Goal: Navigation & Orientation: Find specific page/section

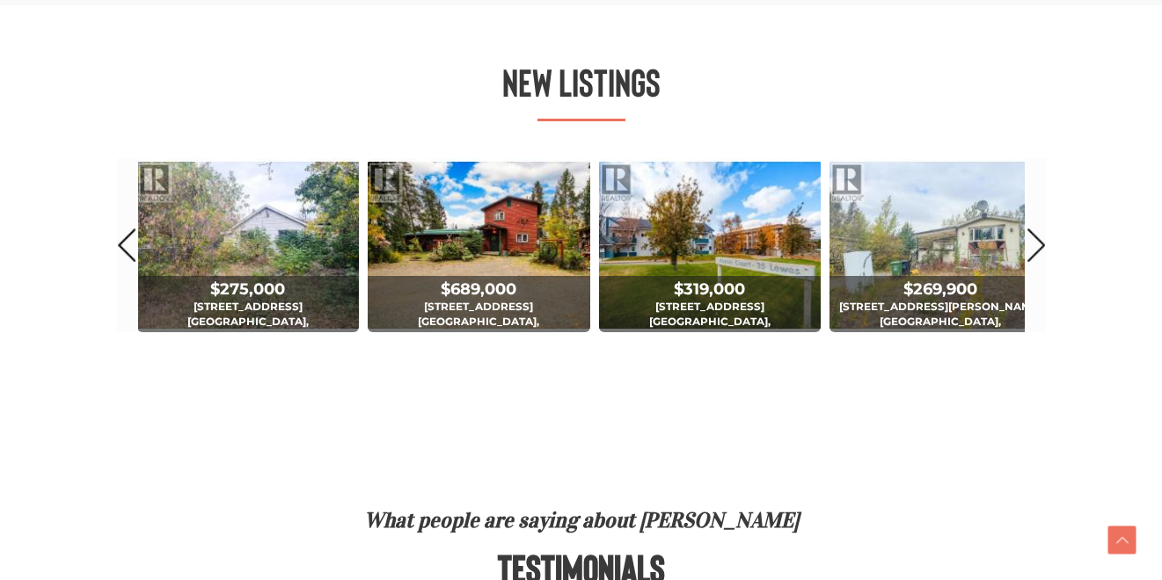
scroll to position [1075, 0]
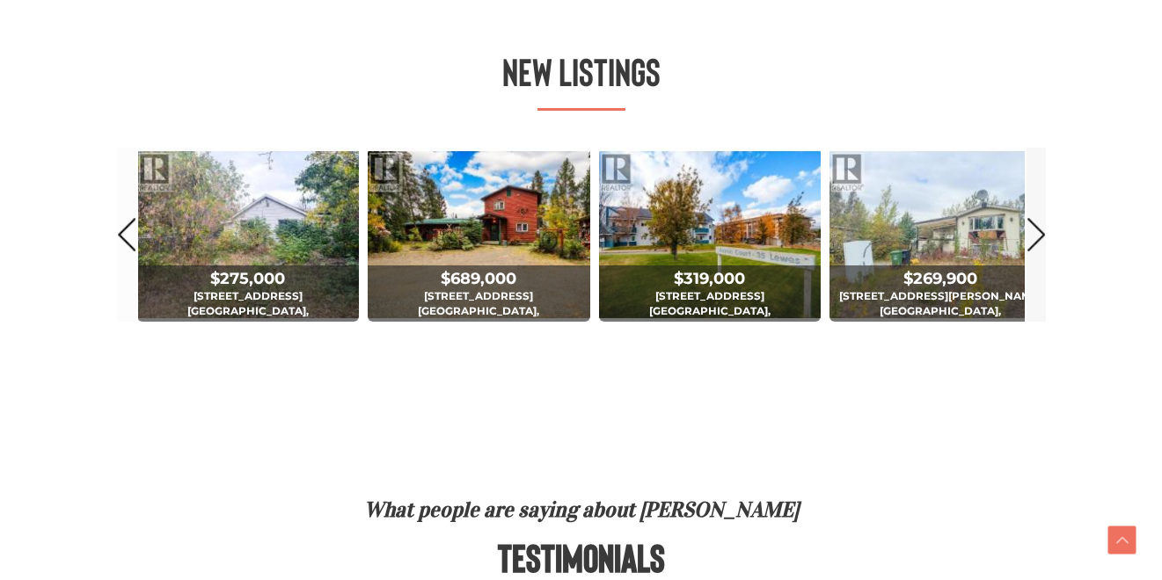
click at [1040, 233] on link "Next" at bounding box center [1035, 234] width 19 height 173
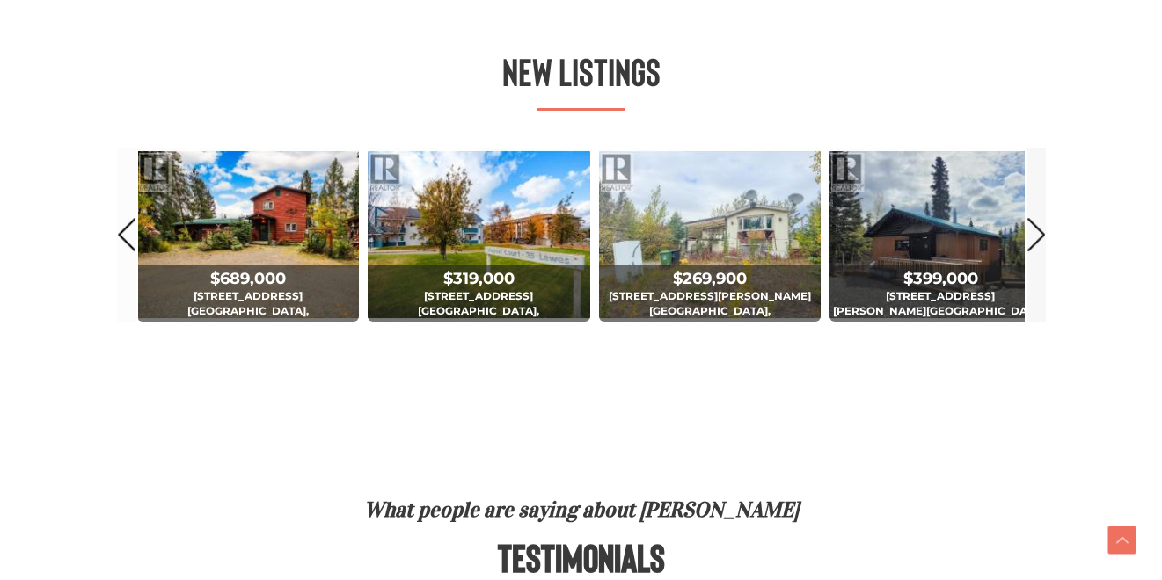
click at [1040, 233] on link "Next" at bounding box center [1035, 234] width 19 height 173
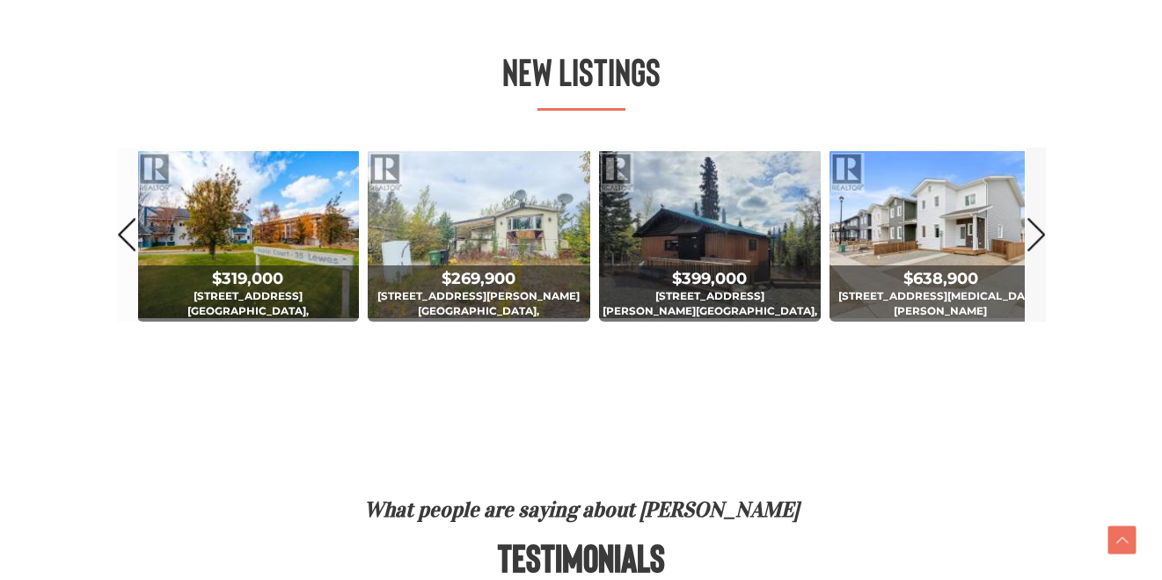
click at [1040, 233] on link "Next" at bounding box center [1035, 234] width 19 height 173
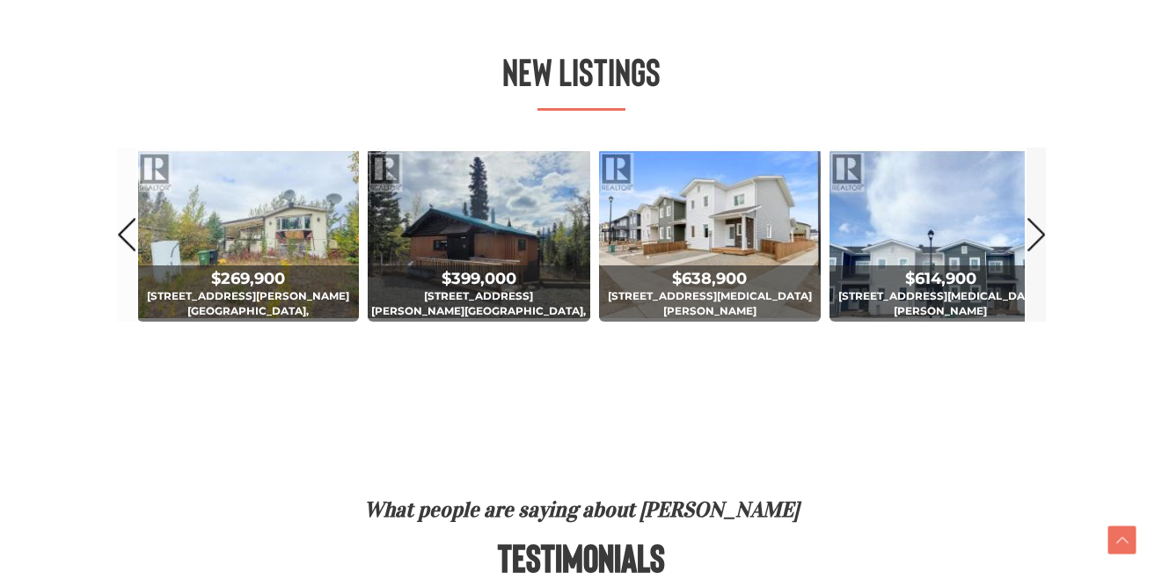
click at [1040, 233] on link "Next" at bounding box center [1035, 234] width 19 height 173
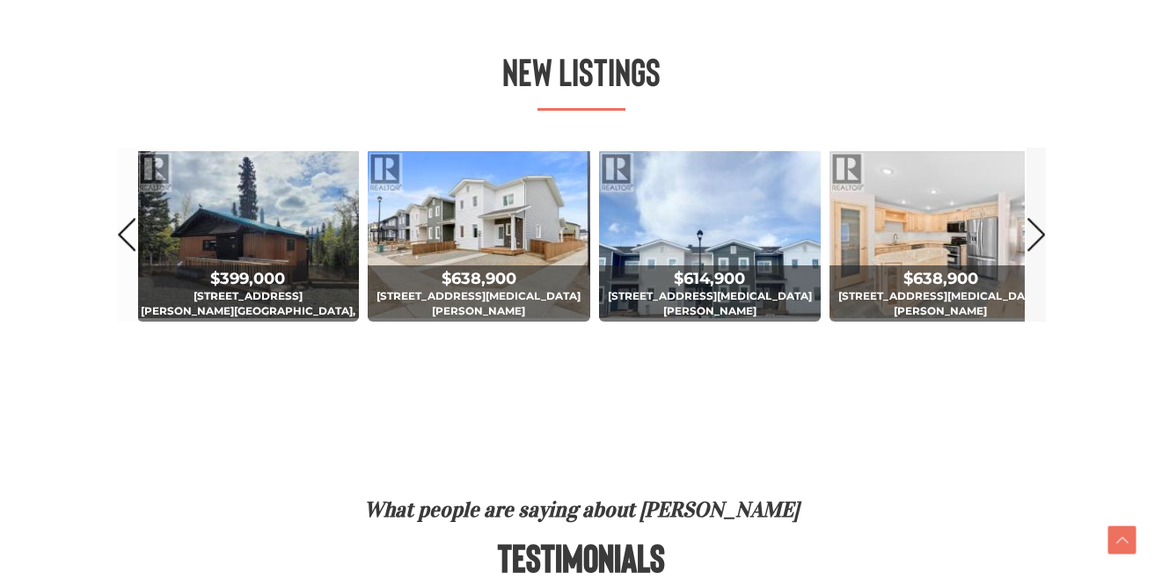
click at [1040, 233] on link "Next" at bounding box center [1035, 234] width 19 height 173
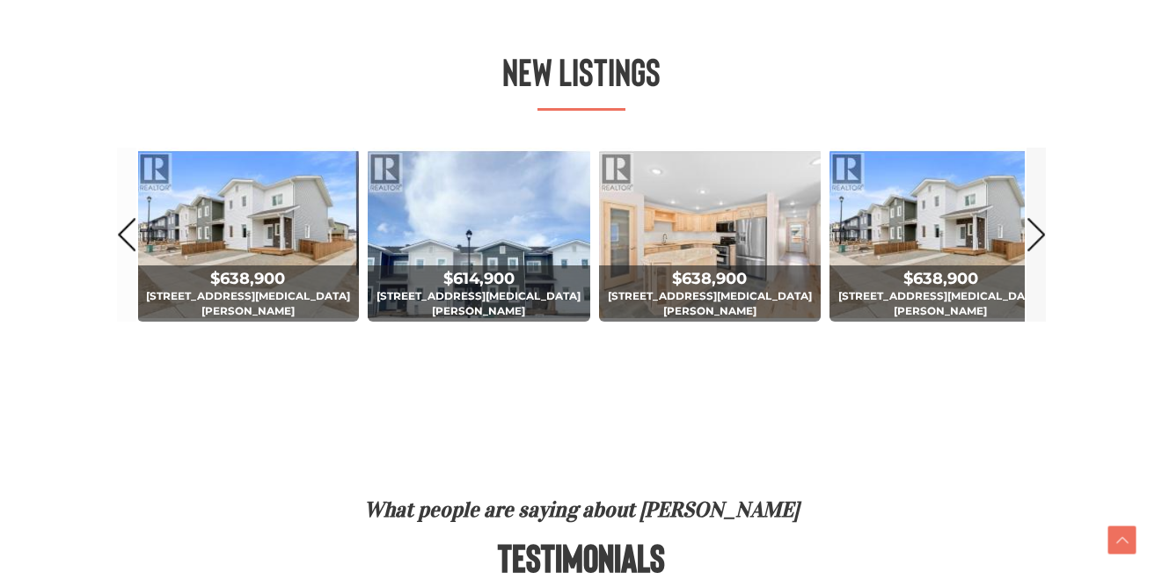
click at [1040, 233] on link "Next" at bounding box center [1035, 234] width 19 height 173
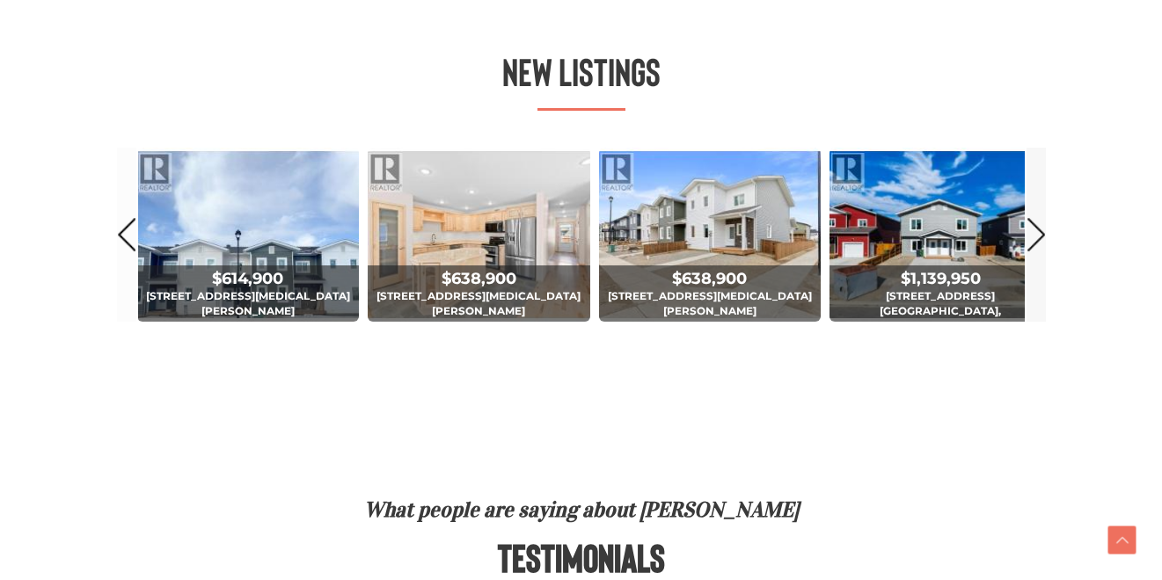
click at [1040, 233] on link "Next" at bounding box center [1035, 234] width 19 height 173
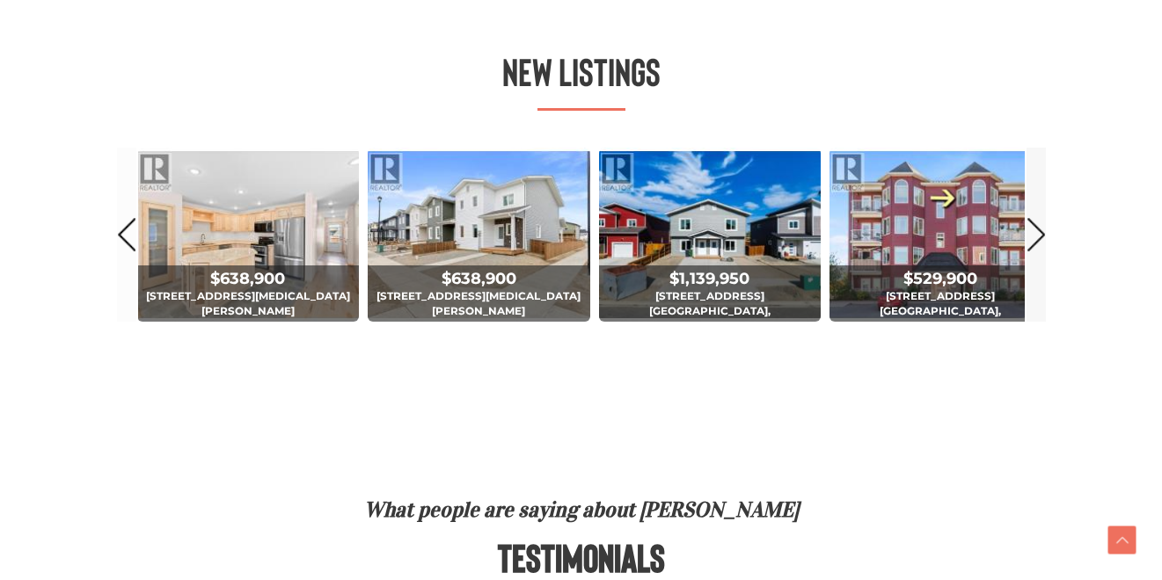
click at [1040, 233] on link "Next" at bounding box center [1035, 234] width 19 height 173
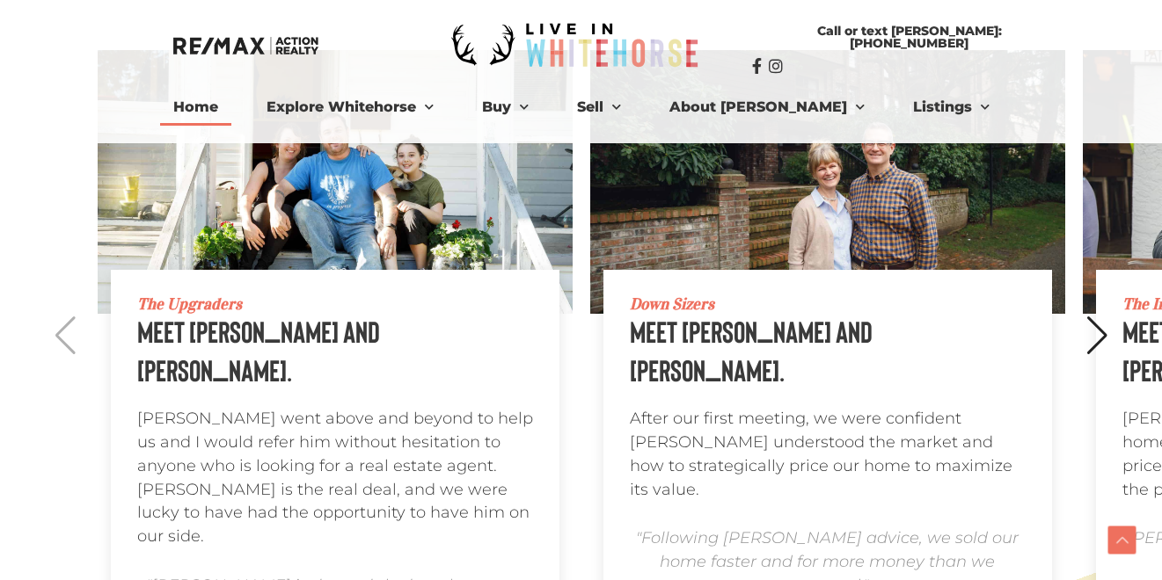
scroll to position [1694, 0]
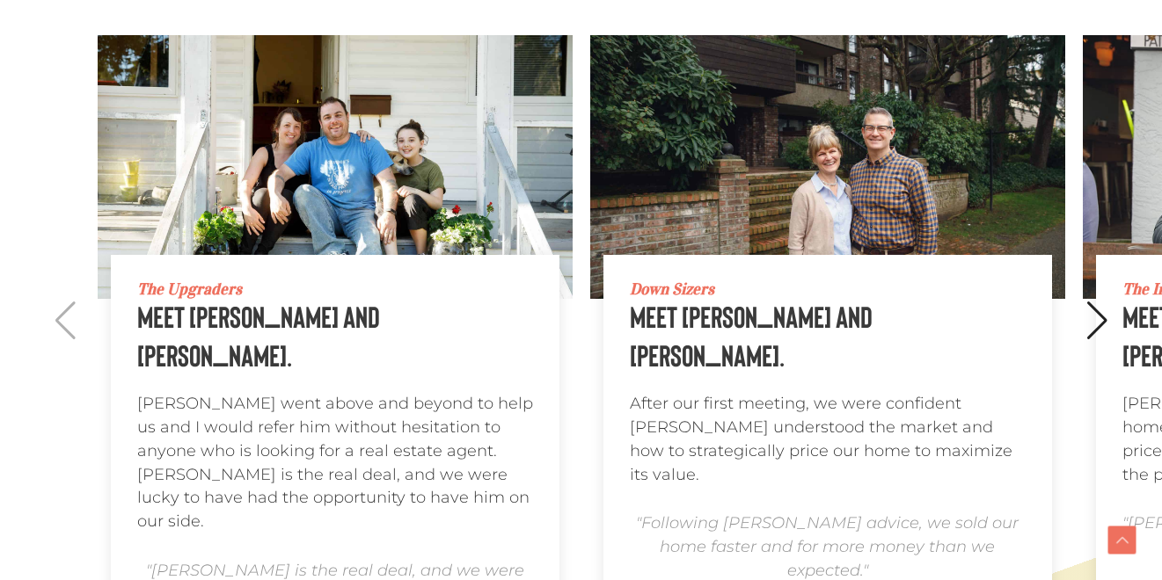
click at [1098, 317] on div "Next slide" at bounding box center [1097, 321] width 24 height 39
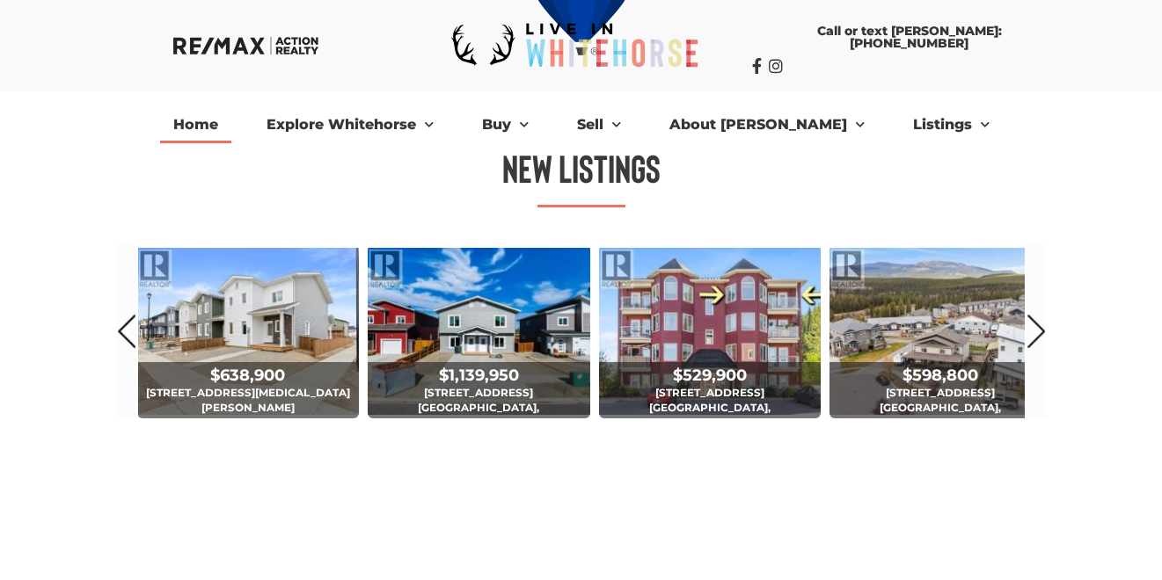
scroll to position [0, 0]
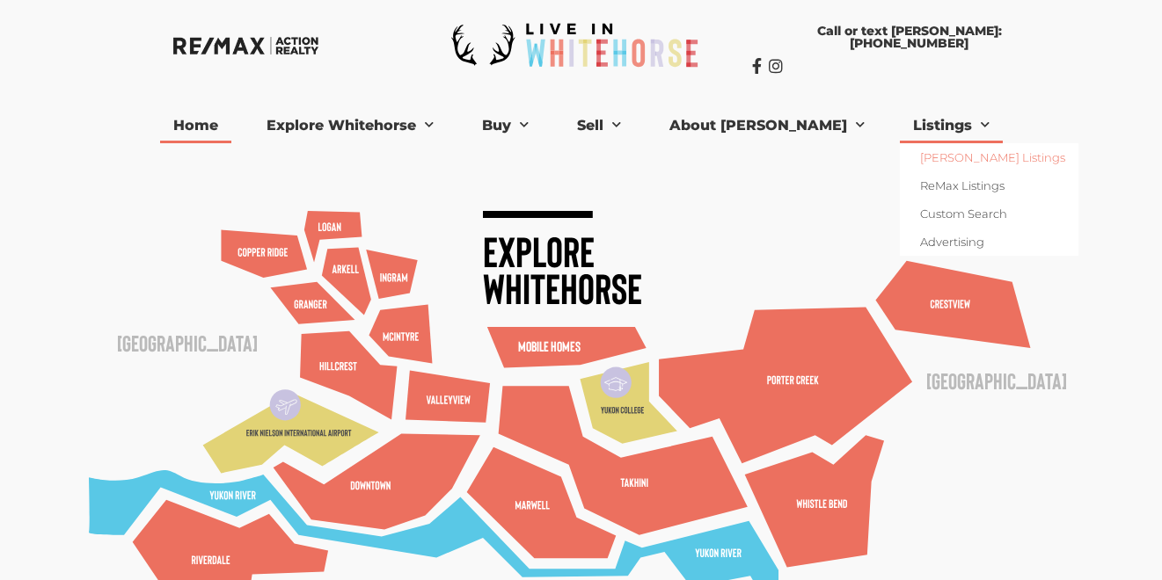
click at [900, 154] on link "[PERSON_NAME] Listings" at bounding box center [989, 157] width 179 height 28
